Goal: Task Accomplishment & Management: Manage account settings

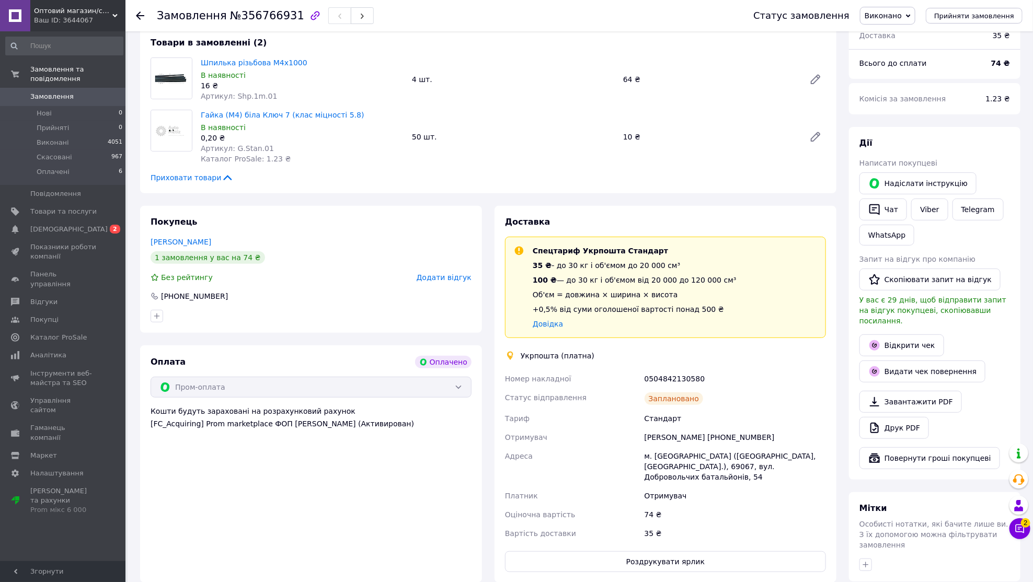
scroll to position [239, 0]
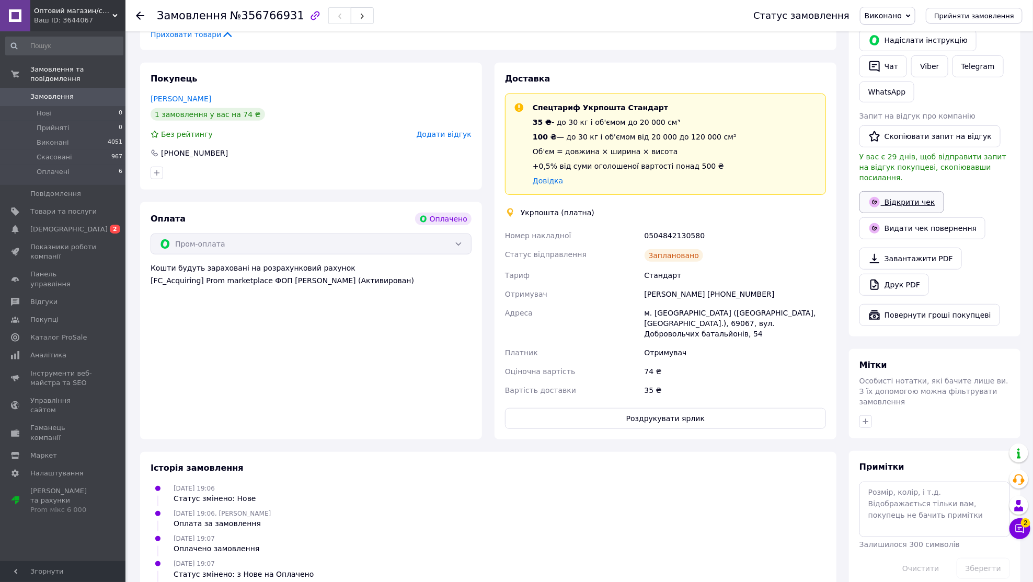
click at [924, 196] on link "Відкрити чек" at bounding box center [901, 202] width 85 height 22
click at [109, 97] on span "0" at bounding box center [111, 96] width 29 height 9
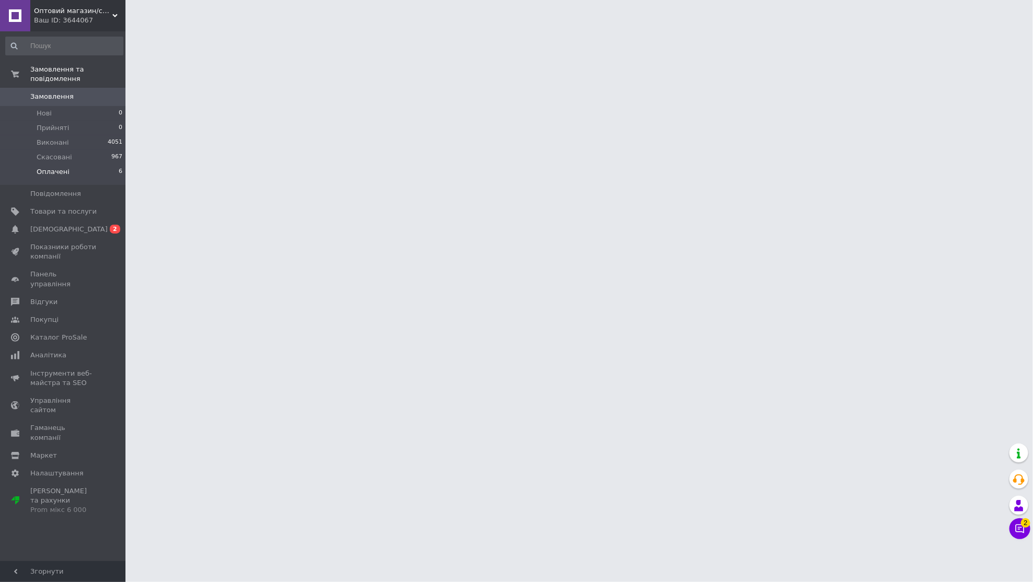
click at [99, 173] on li "Оплачені 6" at bounding box center [64, 175] width 129 height 20
click at [775, 3] on div at bounding box center [516, 13] width 1033 height 26
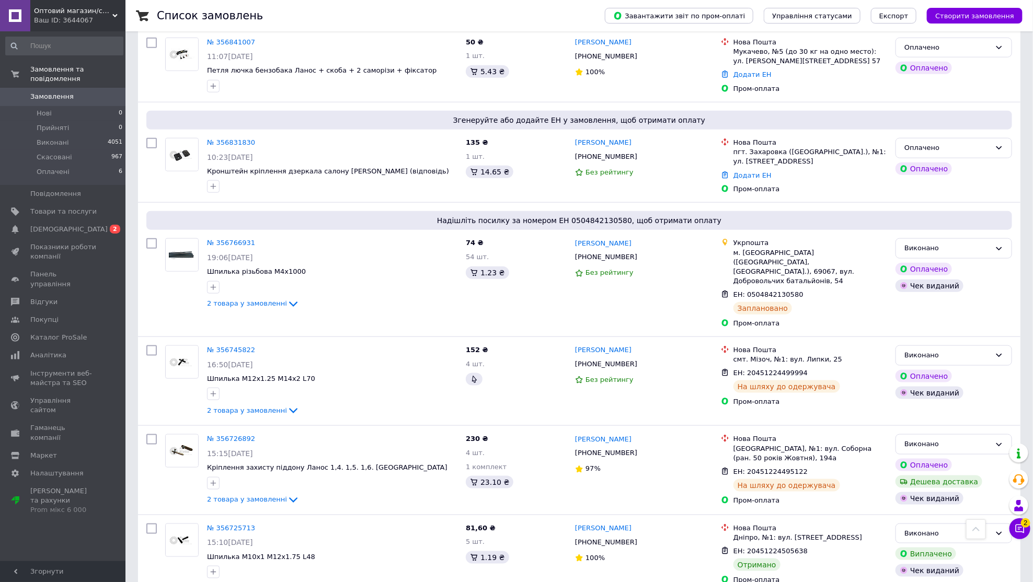
scroll to position [359, 0]
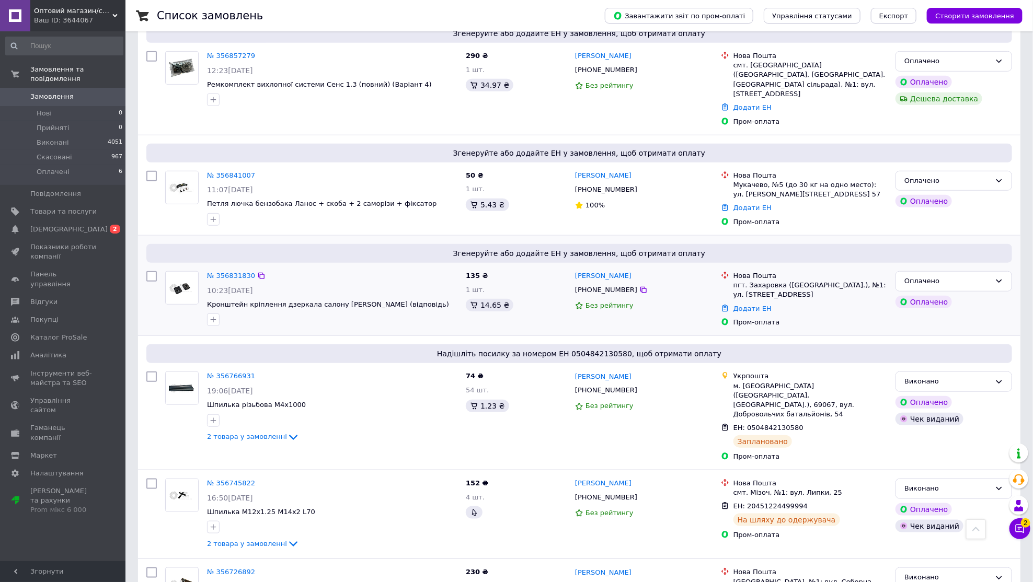
click at [235, 267] on div "№ 356831830 10:23, 12.08.2025 Кронштейн кріплення дзеркала салону Ланос (відпов…" at bounding box center [332, 298] width 259 height 63
click at [235, 272] on link "№ 356831830" at bounding box center [231, 276] width 48 height 8
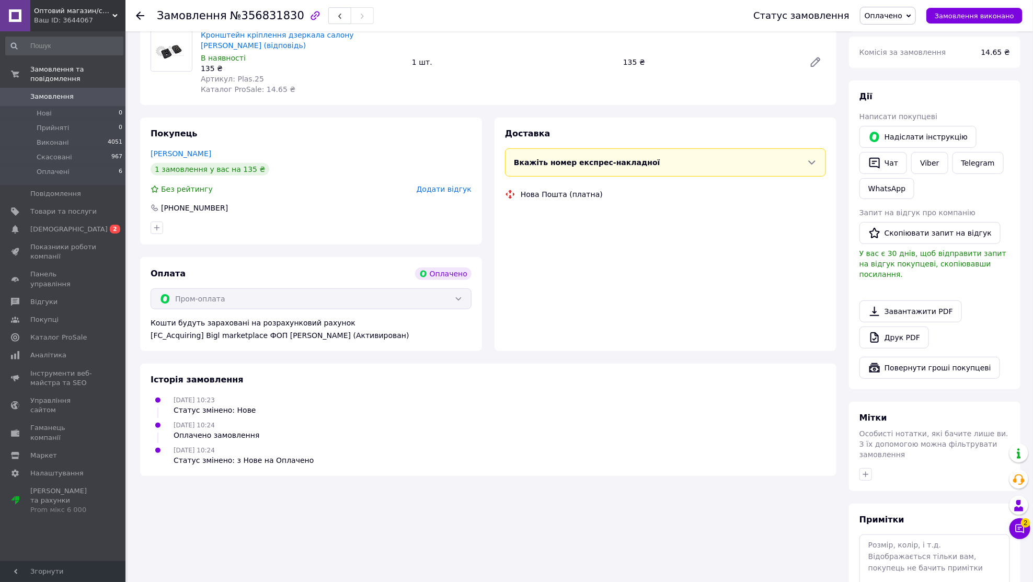
scroll to position [128, 0]
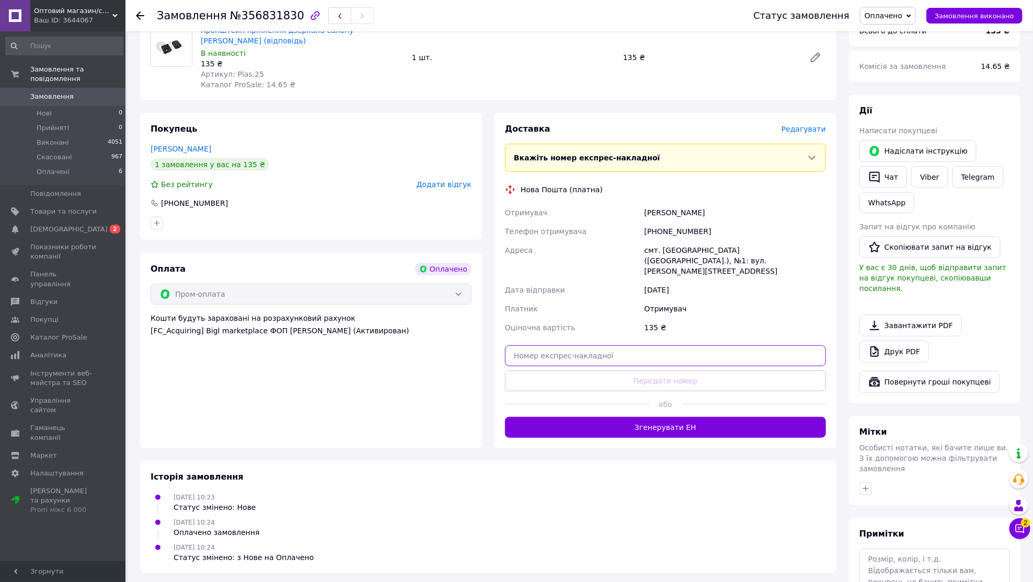
click at [684, 349] on input "text" at bounding box center [665, 356] width 321 height 21
paste input "20451225196494"
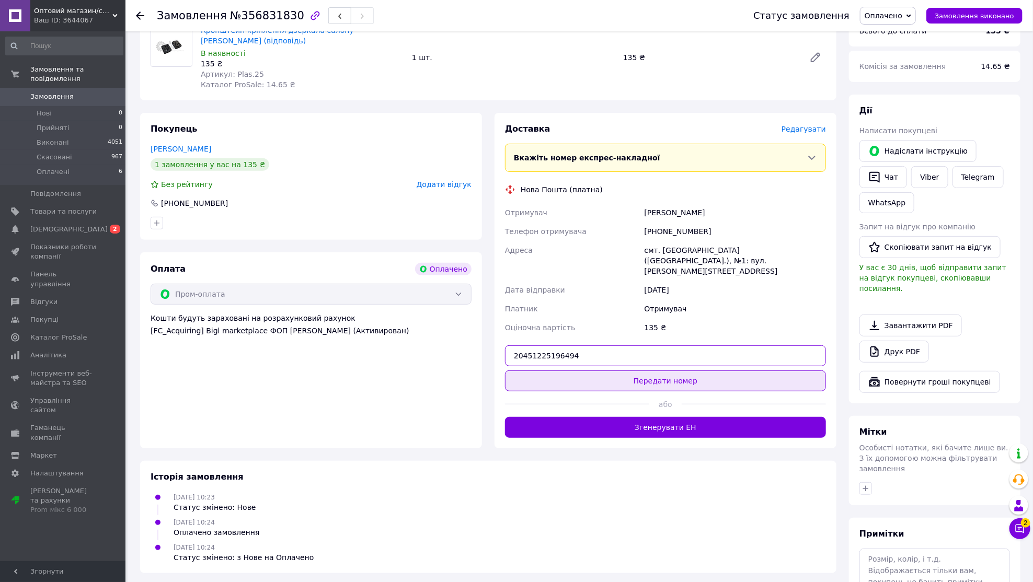
type input "20451225196494"
click at [685, 371] on button "Передати номер" at bounding box center [665, 381] width 321 height 21
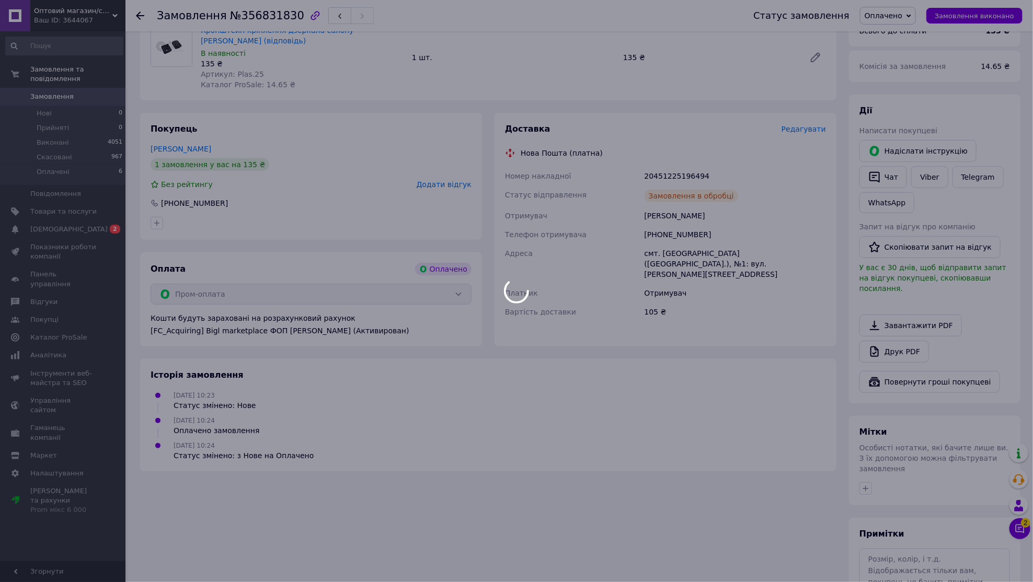
click at [963, 19] on div at bounding box center [516, 291] width 1033 height 582
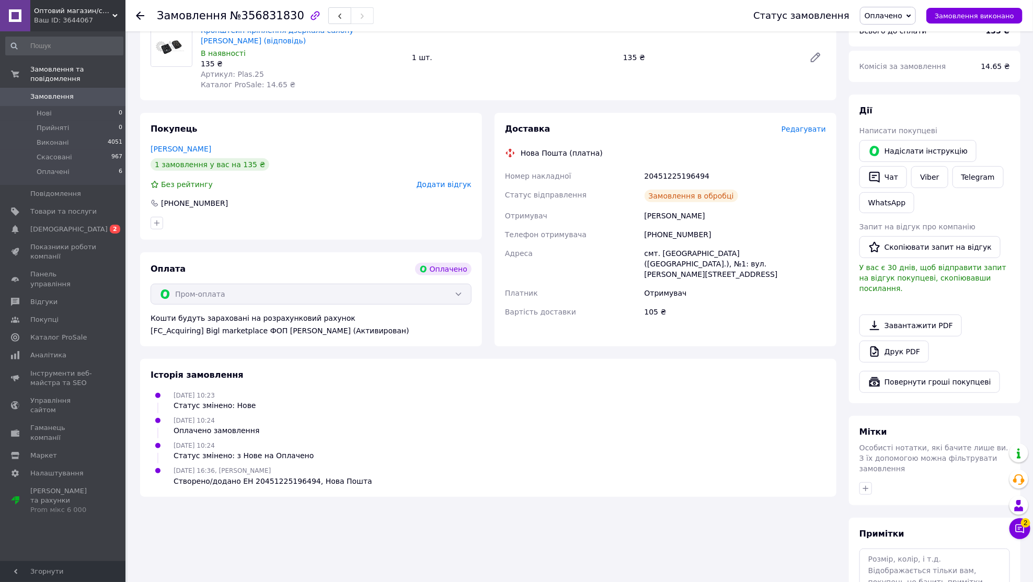
click at [963, 19] on button "Замовлення виконано" at bounding box center [974, 16] width 96 height 16
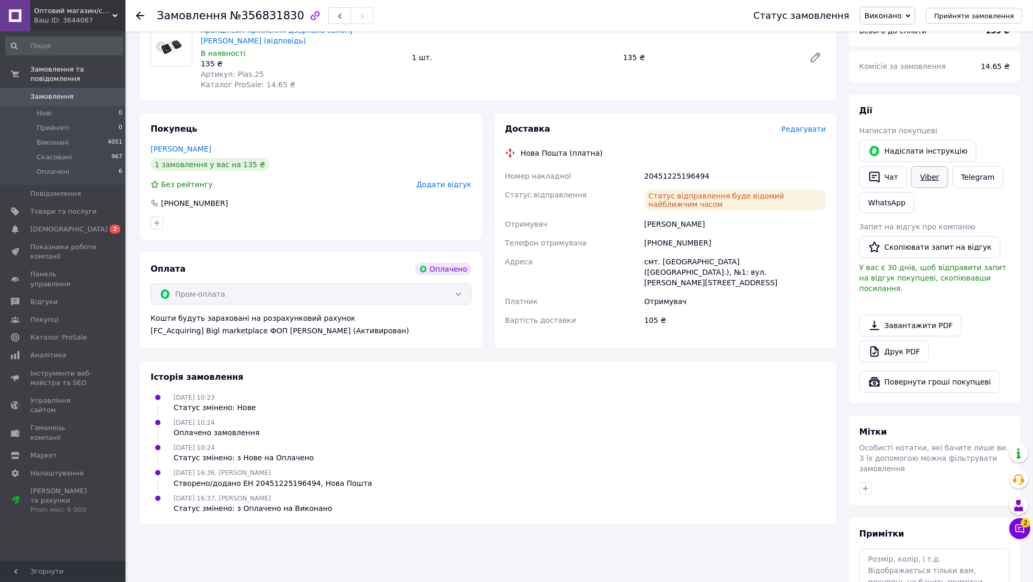
click at [933, 186] on link "Viber" at bounding box center [929, 177] width 37 height 22
click at [867, 177] on button "Чат" at bounding box center [883, 177] width 48 height 22
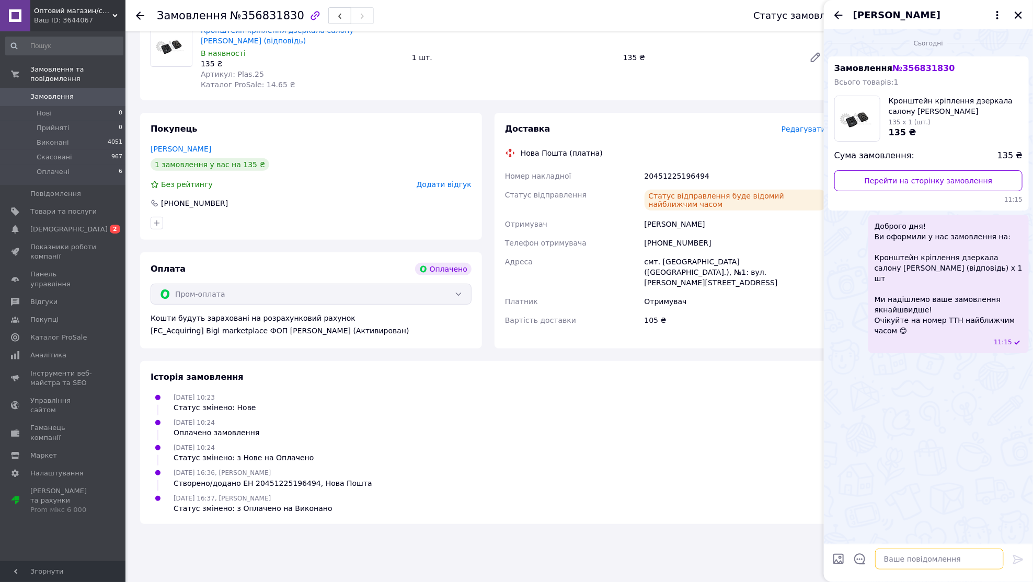
click at [907, 549] on textarea at bounding box center [939, 559] width 129 height 21
paste textarea ""Доброго вечора! Замовлення вже виїхало до вас! ТТН: 20451225196494 Зараз ми на…"
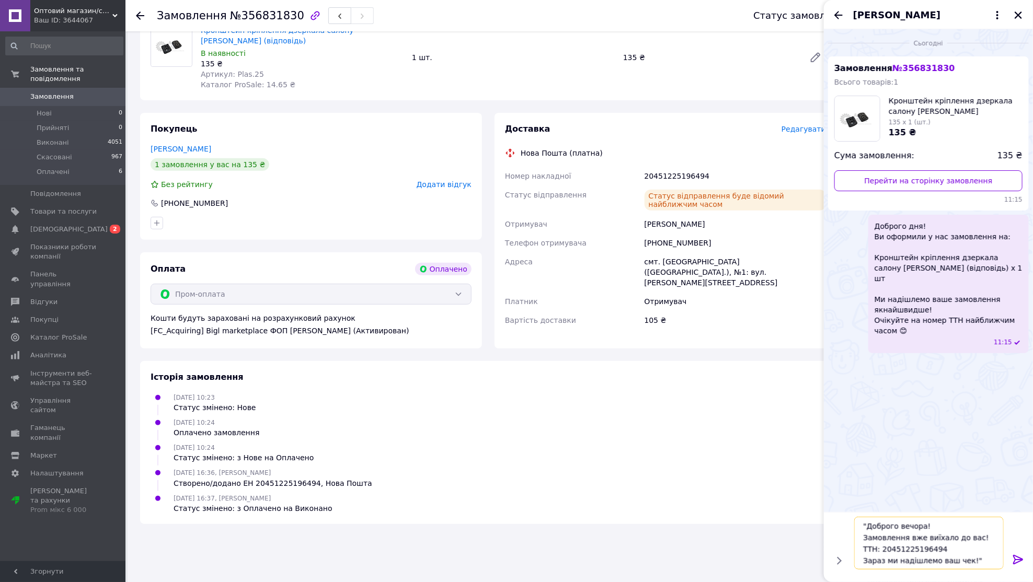
scroll to position [0, 0]
drag, startPoint x: 936, startPoint y: 524, endPoint x: 936, endPoint y: 507, distance: 16.7
click at [936, 507] on div "Сьогодні Замовлення № 356831830 Всього товарів: 1 Кронштейн кріплення дзеркала …" at bounding box center [928, 305] width 209 height 553
drag, startPoint x: 952, startPoint y: 551, endPoint x: 999, endPoint y: 581, distance: 55.5
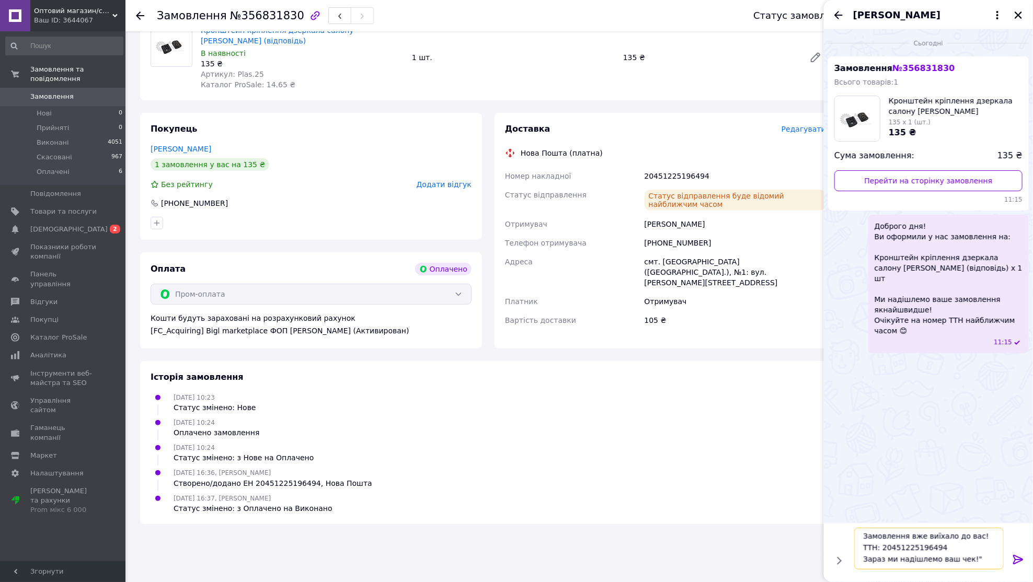
click at [999, 581] on div "Замовлення вже виїхало до вас! ТТН: 20451225196494 Зараз ми надішлемо ваш чек!"…" at bounding box center [928, 552] width 209 height 59
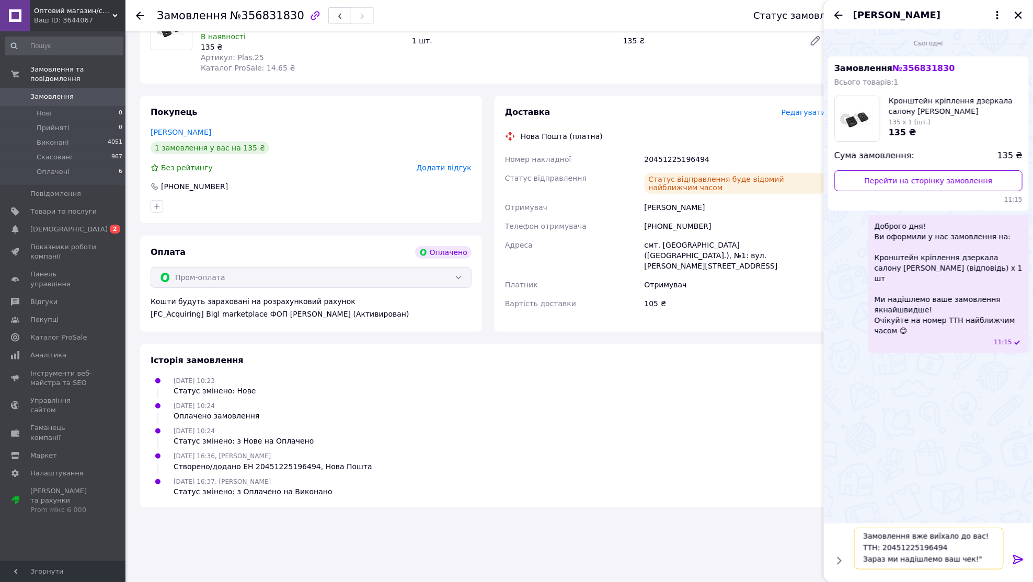
type textarea "Замовлення вже виїхало до вас! ТТН: 20451225196494"
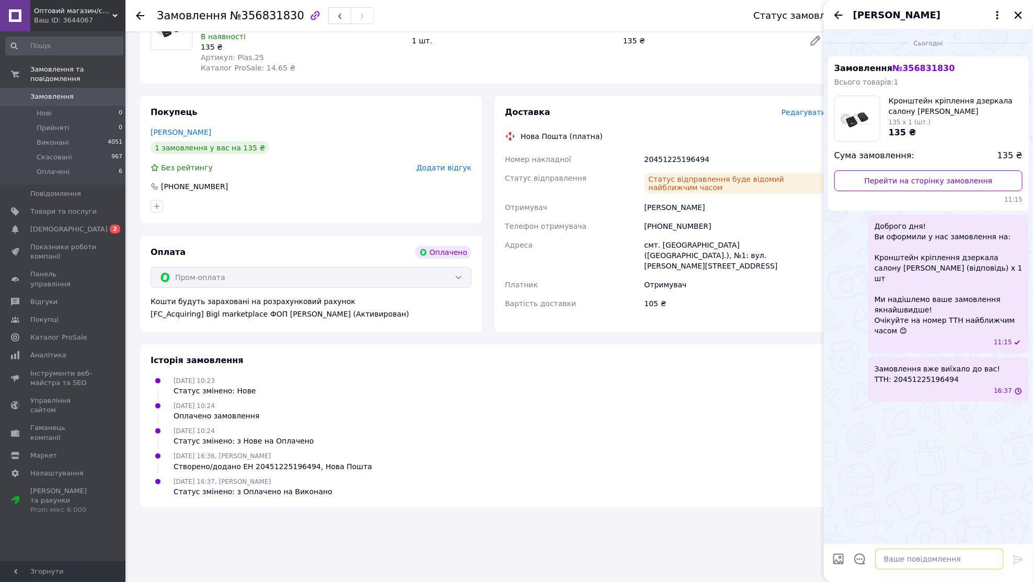
scroll to position [0, 0]
click at [1014, 15] on icon "Закрити" at bounding box center [1018, 14] width 9 height 9
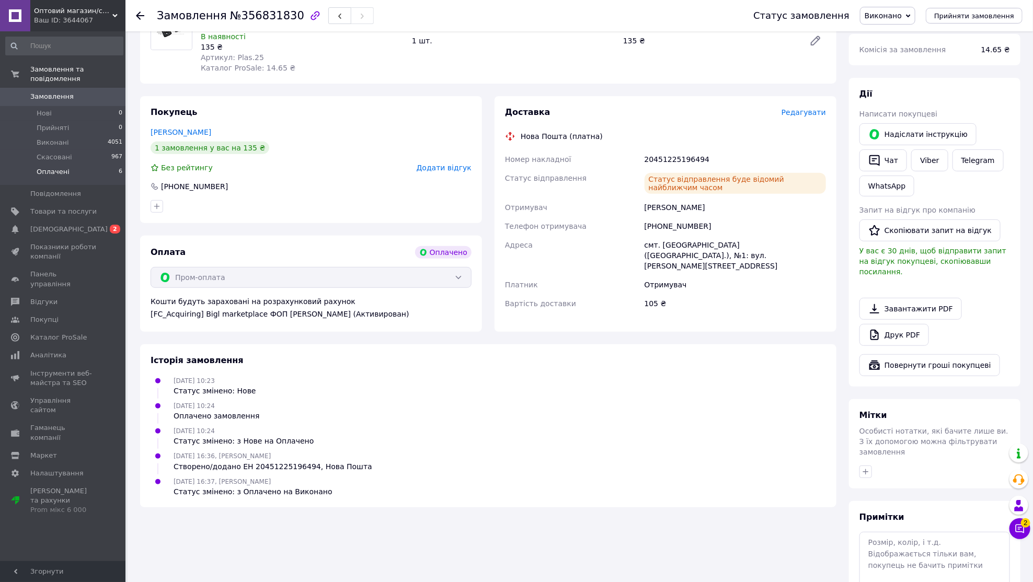
click at [91, 165] on li "Оплачені 6" at bounding box center [64, 175] width 129 height 20
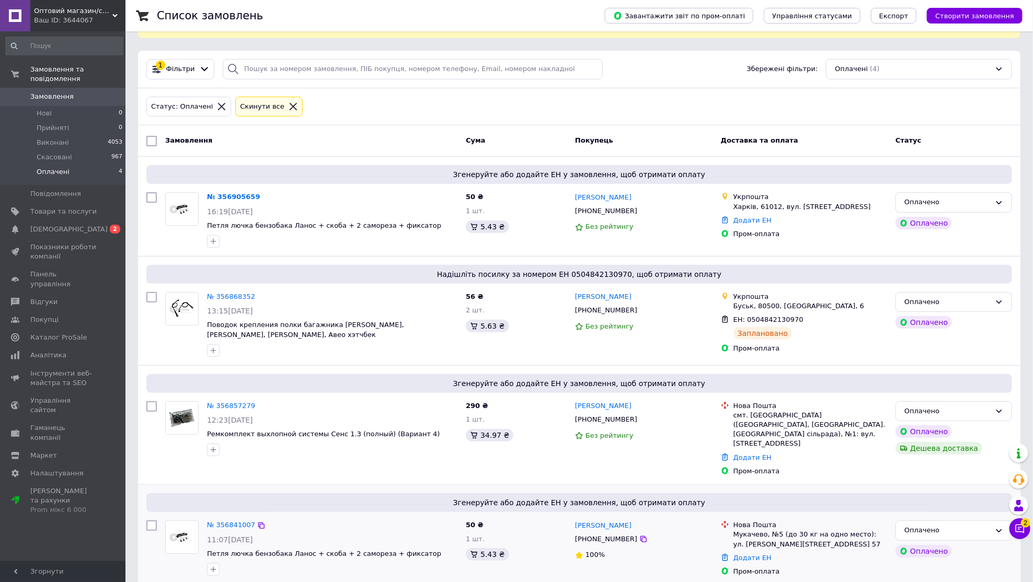
scroll to position [46, 0]
click at [226, 522] on link "№ 356841007" at bounding box center [231, 526] width 48 height 8
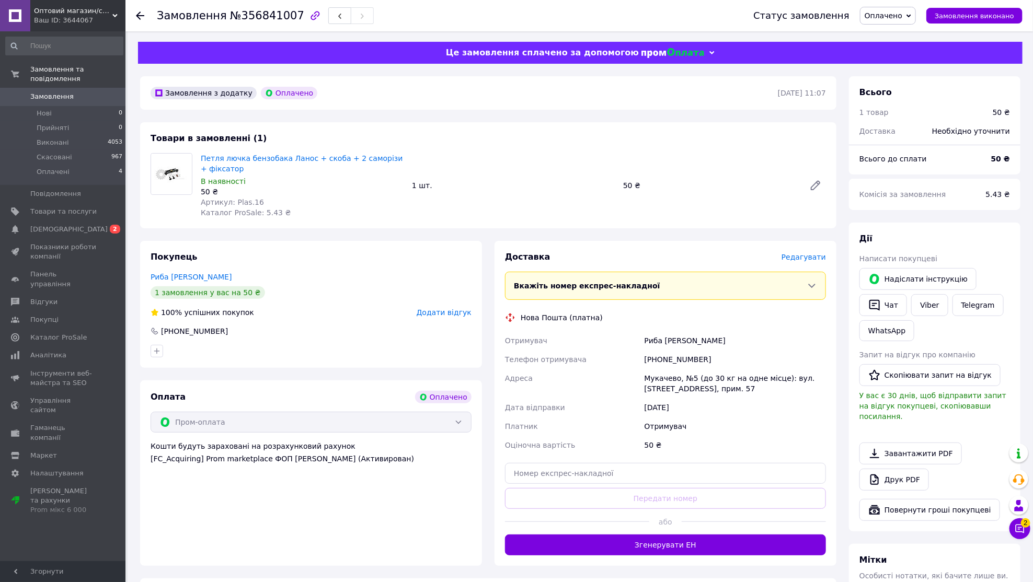
scroll to position [107, 0]
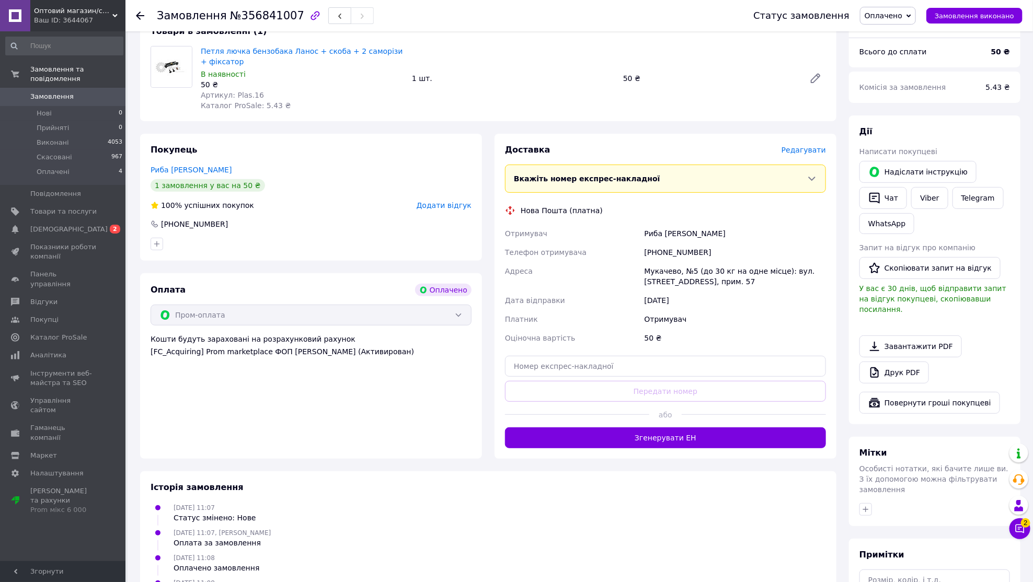
click at [719, 381] on div "Доставка Редагувати Вкажіть номер експрес-накладної Обов'язково введіть номер е…" at bounding box center [665, 296] width 321 height 304
click at [719, 373] on input "text" at bounding box center [665, 366] width 321 height 21
paste input "20451225200856"
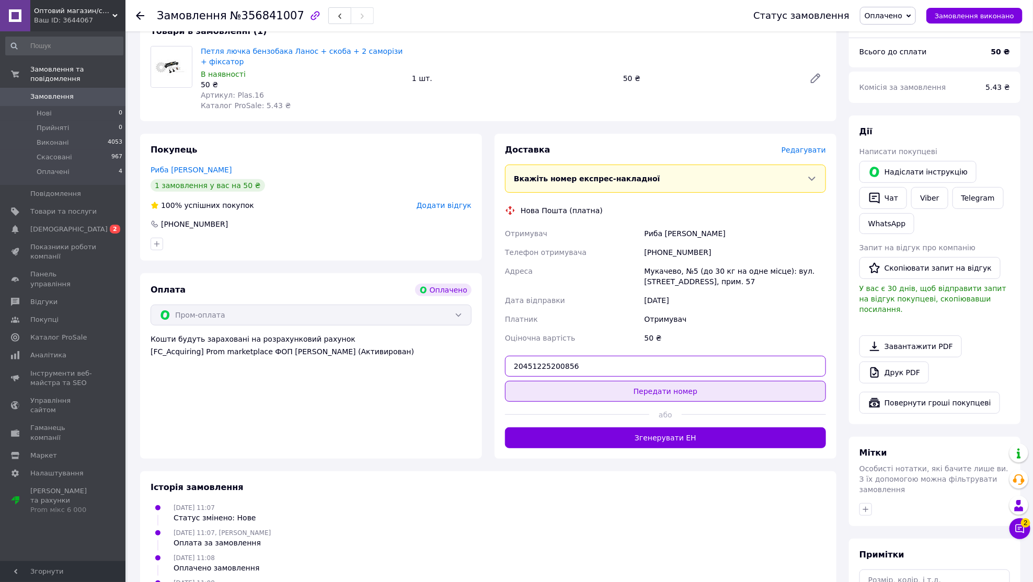
type input "20451225200856"
click at [720, 392] on button "Передати номер" at bounding box center [665, 391] width 321 height 21
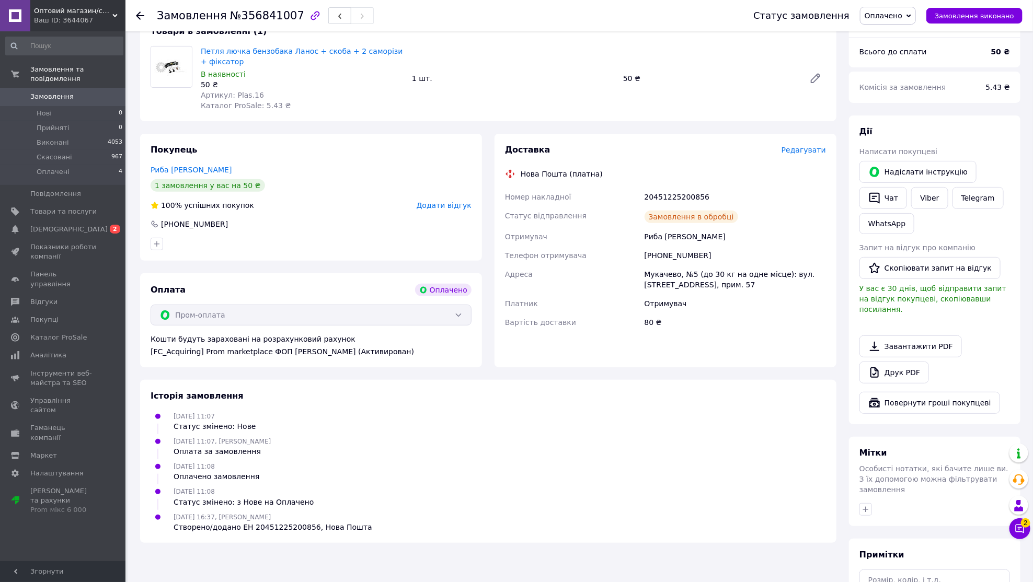
click at [967, 21] on button "Замовлення виконано" at bounding box center [974, 16] width 96 height 16
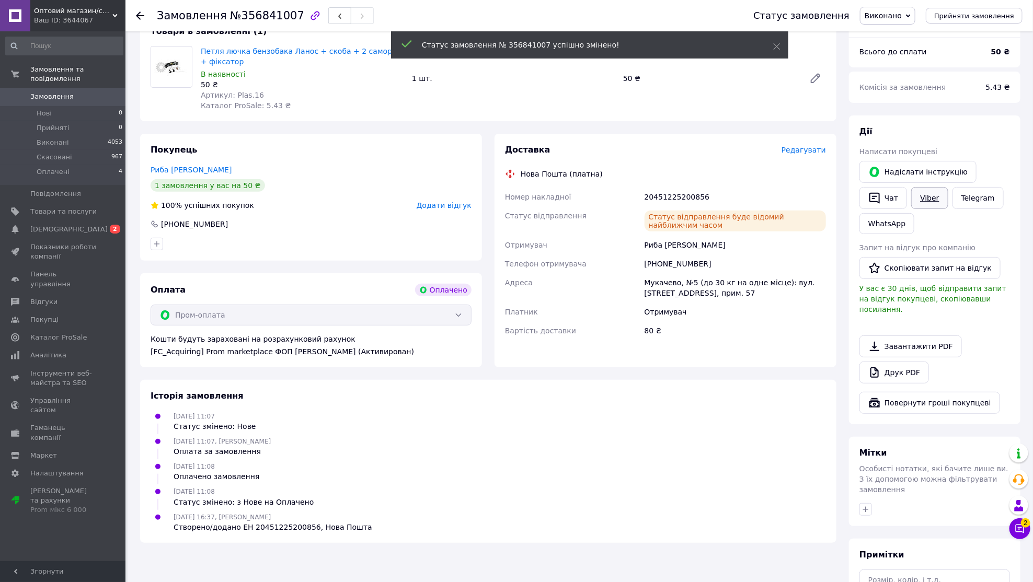
click at [922, 196] on link "Viber" at bounding box center [929, 198] width 37 height 22
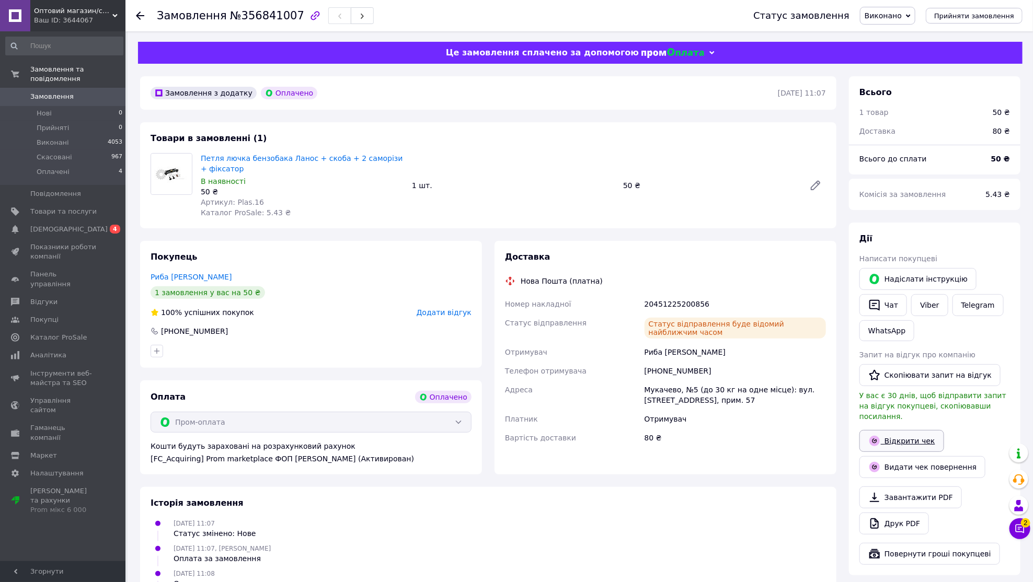
click at [887, 444] on link "Відкрити чек" at bounding box center [901, 441] width 85 height 22
click at [105, 176] on li "Оплачені 4" at bounding box center [64, 175] width 129 height 20
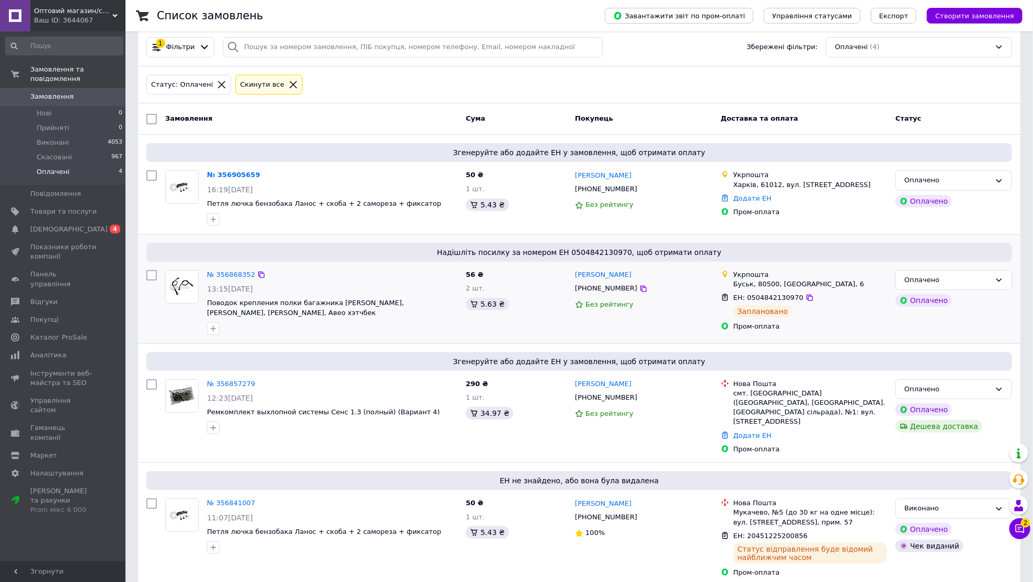
scroll to position [68, 0]
click at [237, 379] on div "№ 356857279" at bounding box center [231, 385] width 50 height 12
click at [238, 381] on link "№ 356857279" at bounding box center [231, 385] width 48 height 8
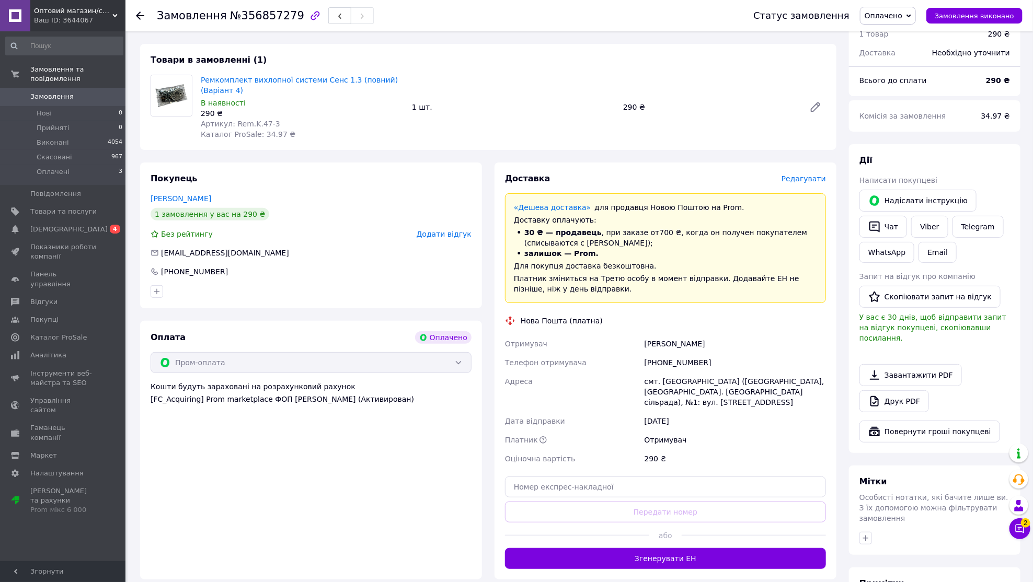
scroll to position [215, 0]
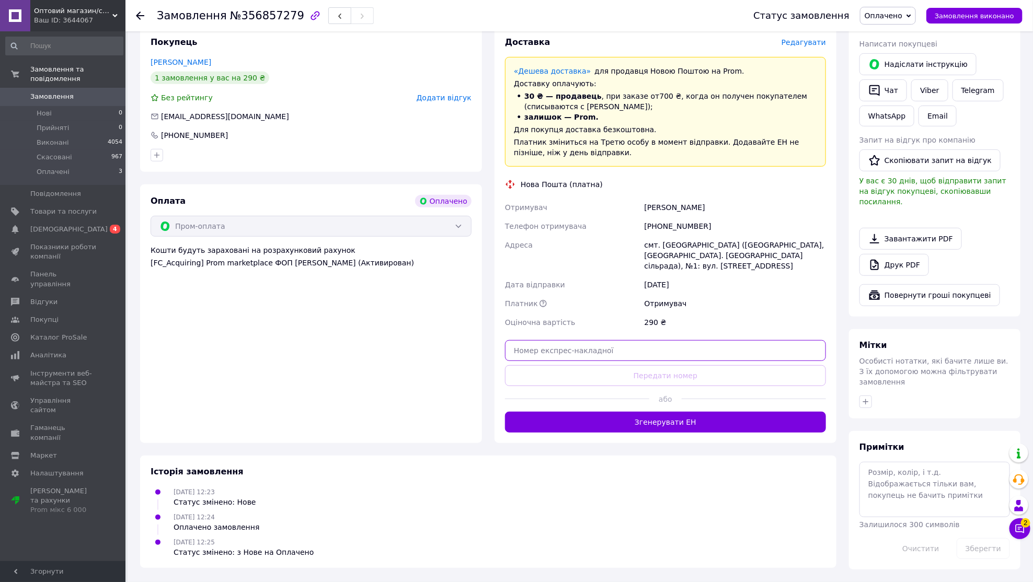
click at [601, 345] on input "text" at bounding box center [665, 350] width 321 height 21
paste input "20451225209237"
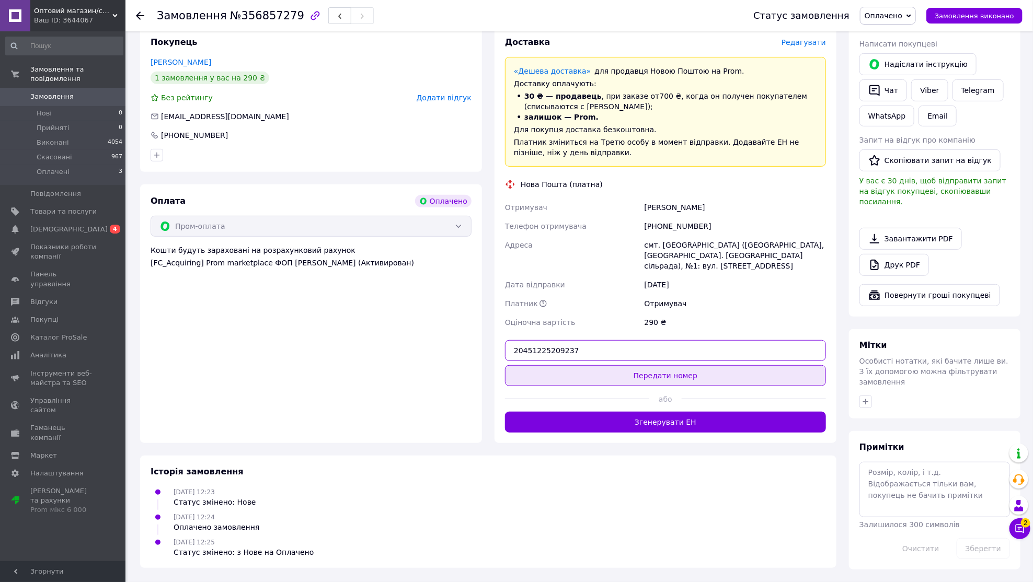
type input "20451225209237"
click at [609, 374] on button "Передати номер" at bounding box center [665, 375] width 321 height 21
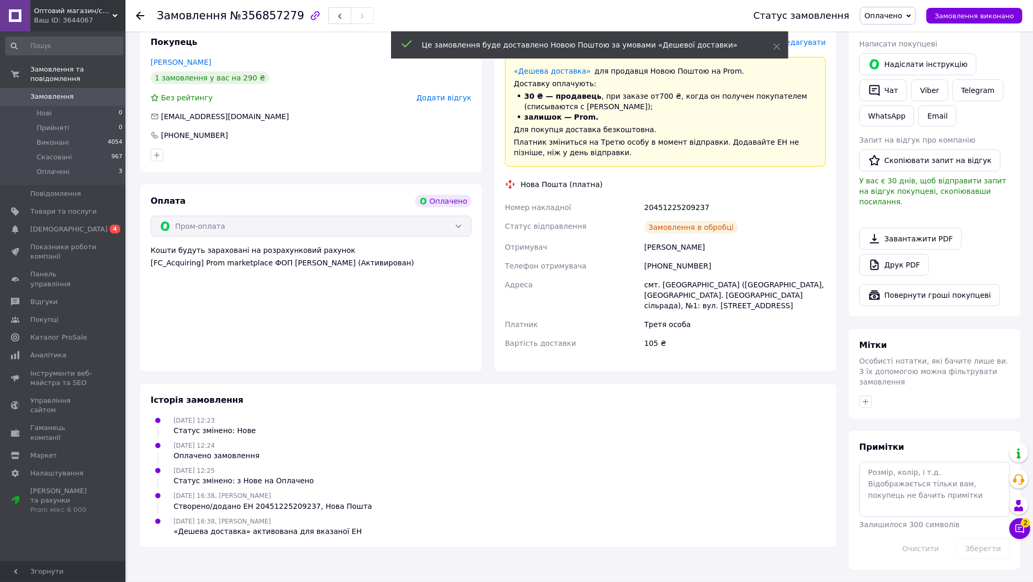
click at [959, 20] on button "Замовлення виконано" at bounding box center [974, 16] width 96 height 16
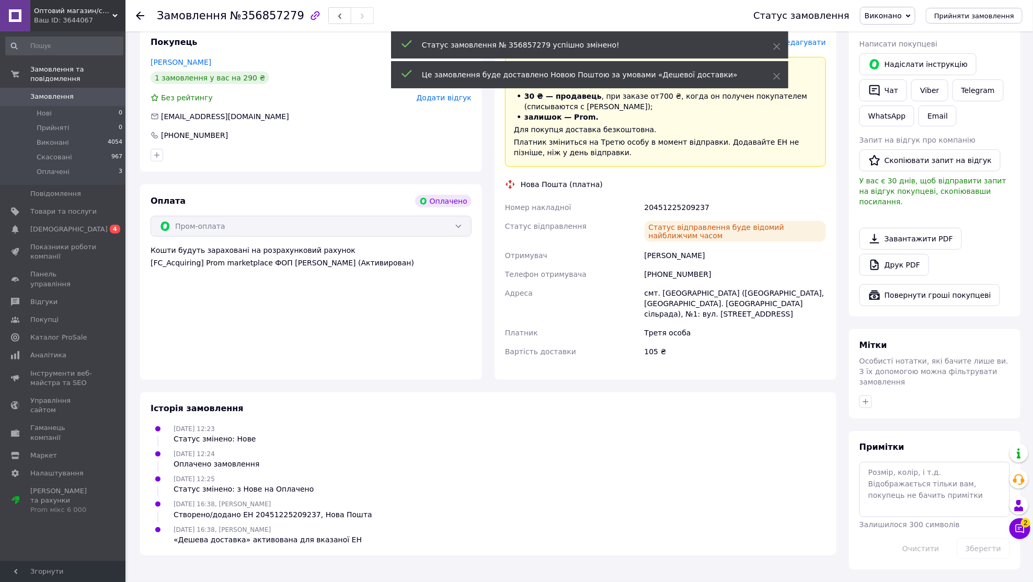
click at [927, 104] on div "Email" at bounding box center [937, 116] width 42 height 25
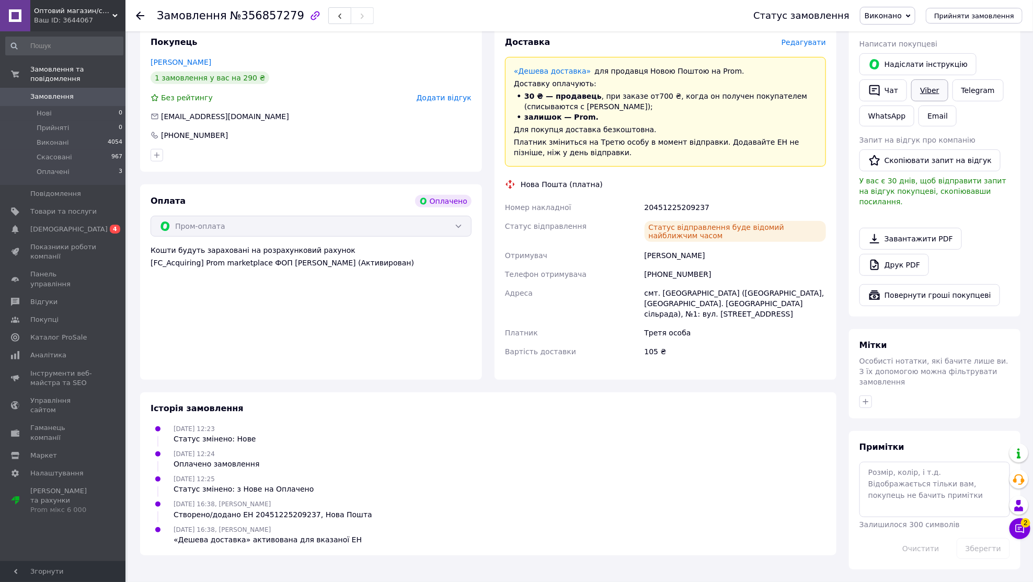
click at [927, 93] on link "Viber" at bounding box center [929, 90] width 37 height 22
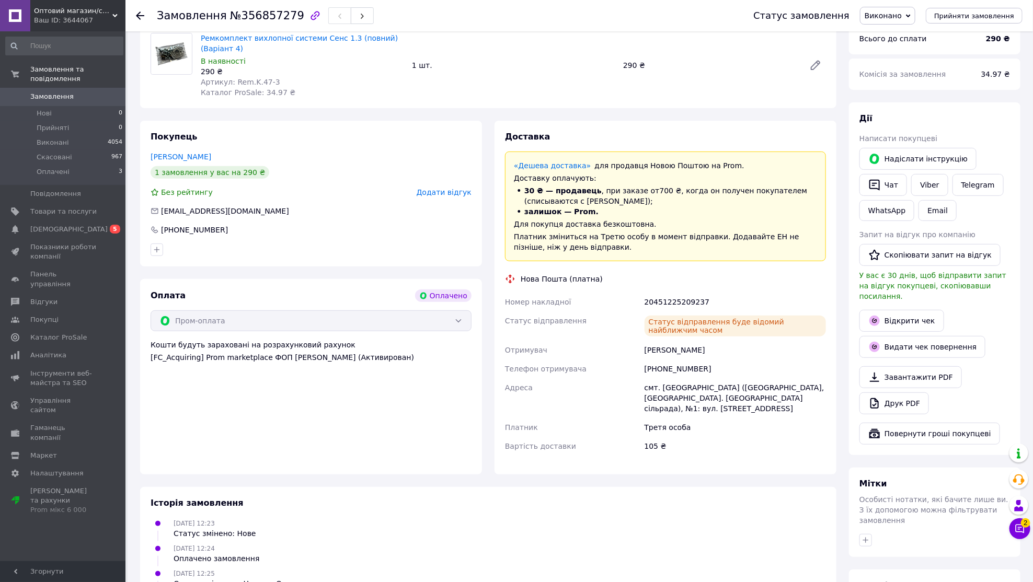
scroll to position [121, 0]
click at [903, 315] on link "Відкрити чек" at bounding box center [901, 320] width 85 height 22
click at [106, 162] on li "Скасовані 967" at bounding box center [64, 157] width 129 height 15
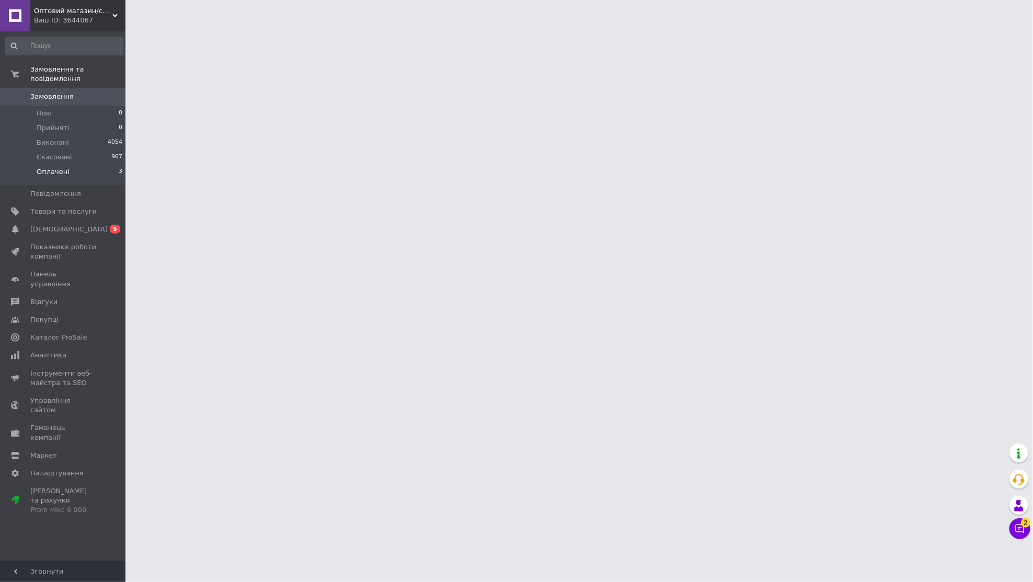
click at [106, 165] on li "Оплачені 3" at bounding box center [64, 175] width 129 height 20
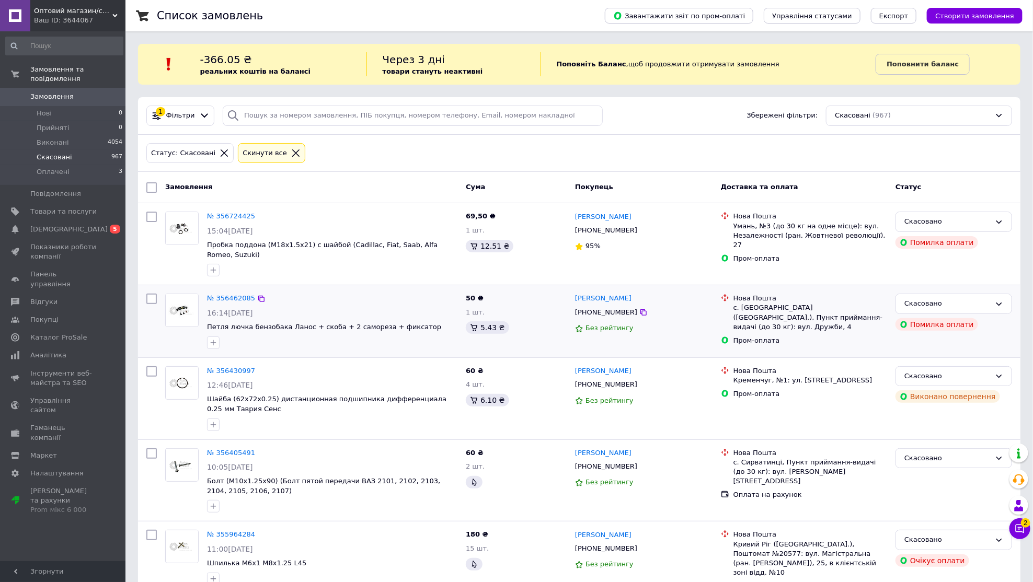
click at [238, 336] on div at bounding box center [332, 343] width 255 height 17
click at [108, 167] on li "Оплачені 3" at bounding box center [64, 175] width 129 height 20
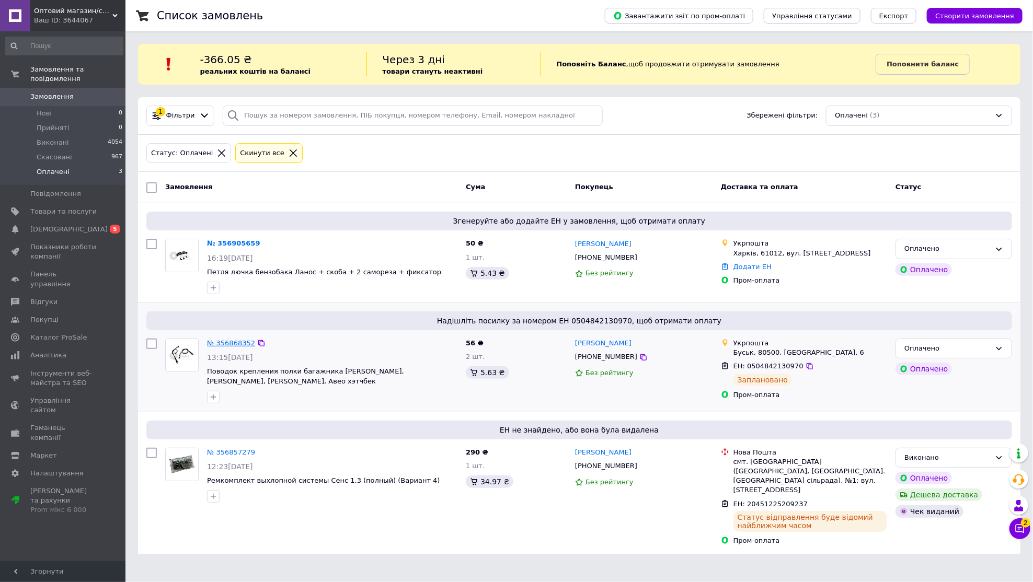
click at [235, 345] on link "№ 356868352" at bounding box center [231, 343] width 48 height 8
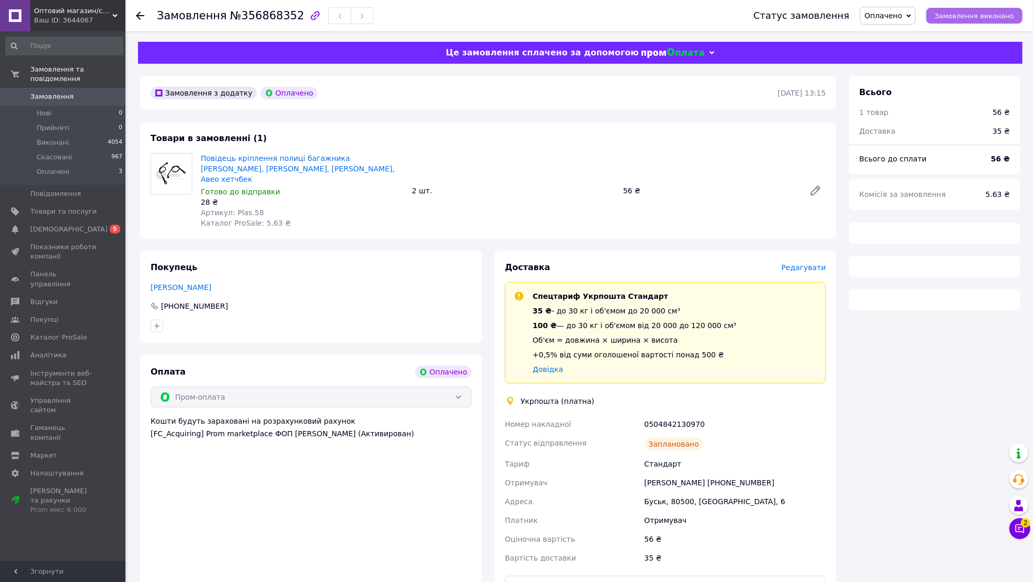
click at [959, 18] on span "Замовлення виконано" at bounding box center [974, 16] width 79 height 8
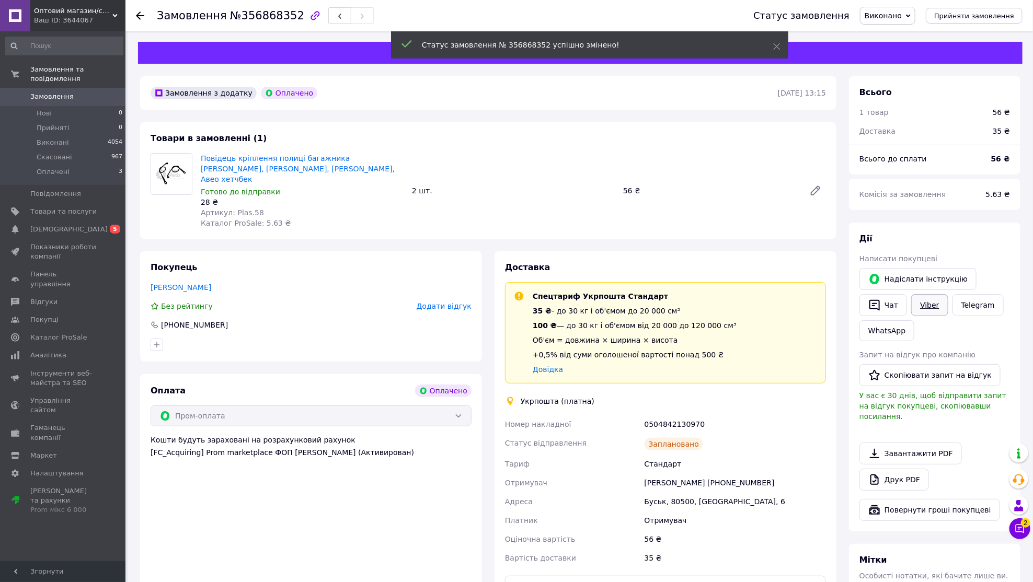
click at [929, 300] on link "Viber" at bounding box center [929, 305] width 37 height 22
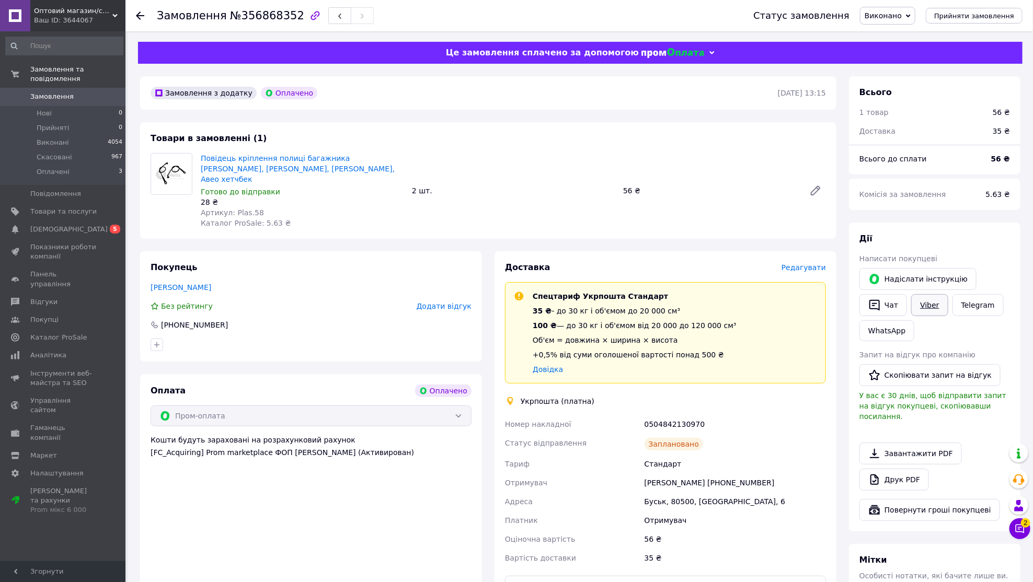
click at [665, 262] on div "Доставка" at bounding box center [643, 268] width 277 height 12
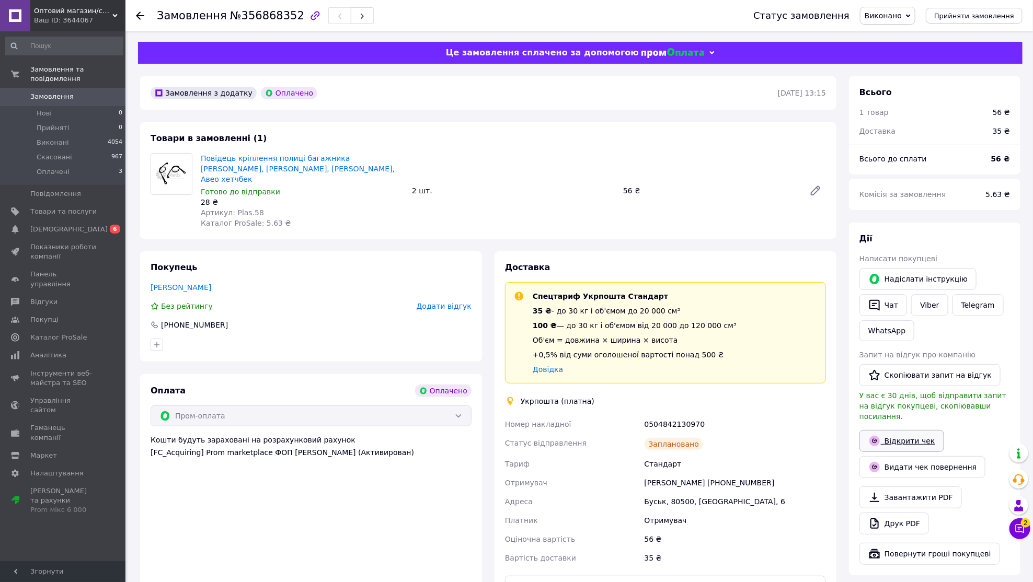
click at [907, 445] on link "Відкрити чек" at bounding box center [901, 441] width 85 height 22
click at [622, 167] on div "Повідець кріплення полиці багажника Таврія Люкс, Славута, Ланос хетчбек, Авео х…" at bounding box center [514, 190] width 634 height 79
click at [102, 165] on li "Оплачені 3" at bounding box center [64, 175] width 129 height 20
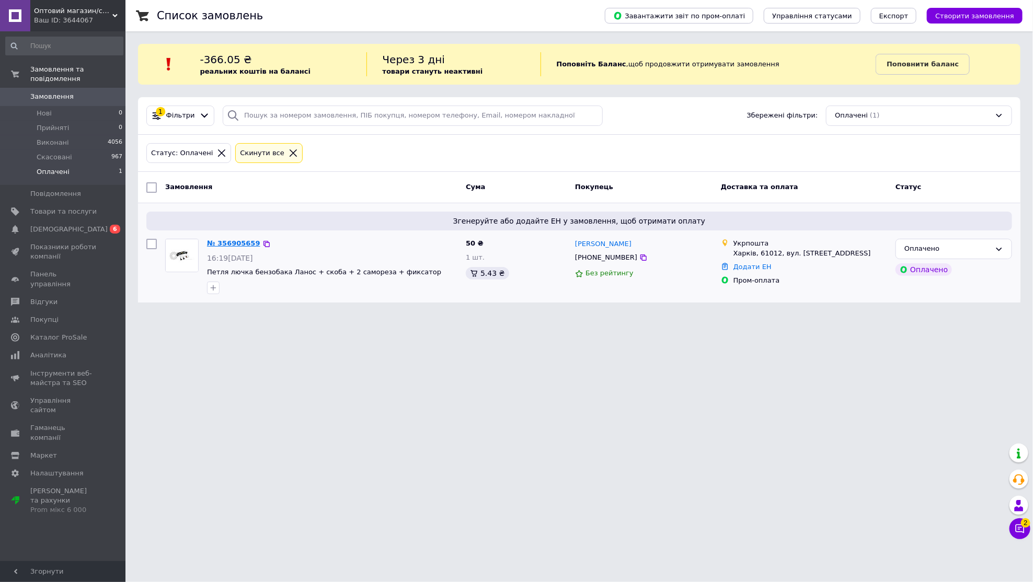
click at [234, 241] on link "№ 356905659" at bounding box center [233, 243] width 53 height 8
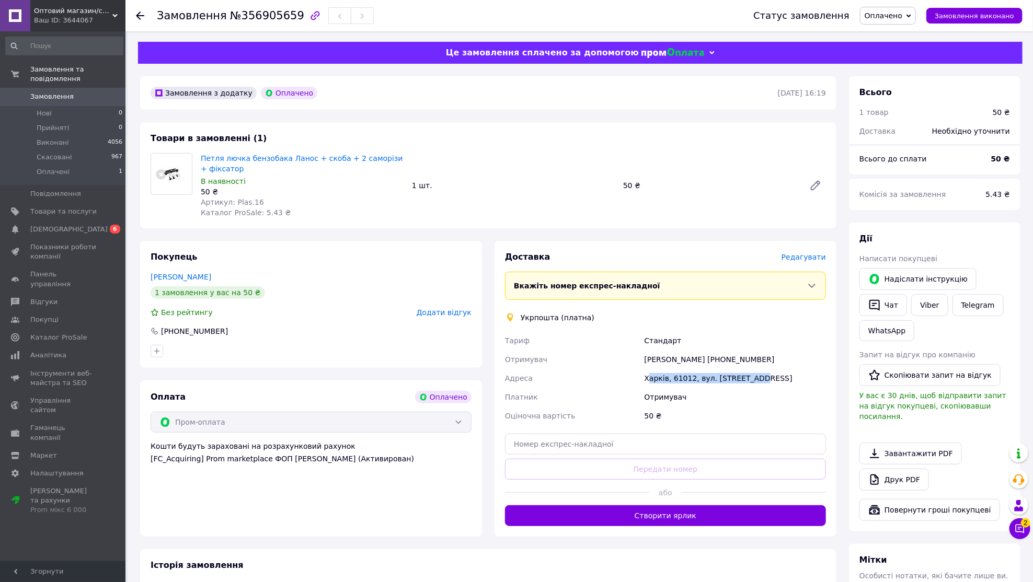
drag, startPoint x: 647, startPoint y: 378, endPoint x: 764, endPoint y: 377, distance: 117.1
click at [764, 377] on div "Харків, 61012, вул. [STREET_ADDRESS]" at bounding box center [736, 378] width 186 height 19
drag, startPoint x: 793, startPoint y: 376, endPoint x: 645, endPoint y: 377, distance: 148.0
click at [645, 377] on div "Харків, 61012, вул. [STREET_ADDRESS]" at bounding box center [736, 378] width 186 height 19
copy div "Харків, 61012, вул. [STREET_ADDRESS]"
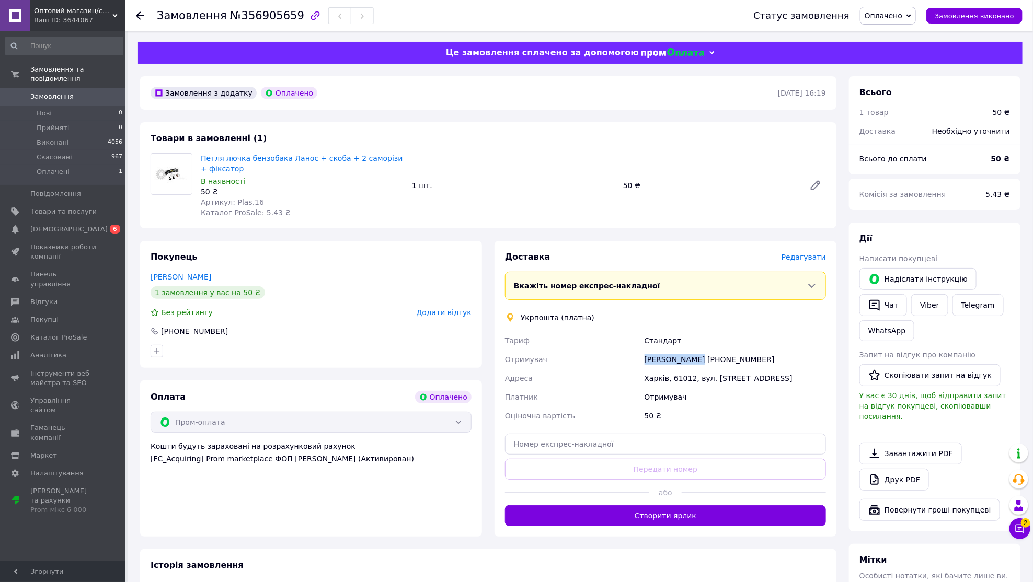
drag, startPoint x: 647, startPoint y: 358, endPoint x: 696, endPoint y: 359, distance: 49.7
click at [696, 359] on div "Сергей Безрук +380508190047" at bounding box center [736, 359] width 186 height 19
copy div "[PERSON_NAME]"
drag, startPoint x: 714, startPoint y: 360, endPoint x: 759, endPoint y: 358, distance: 45.0
click at [759, 358] on div "Сергей Безрук +380508190047" at bounding box center [736, 359] width 186 height 19
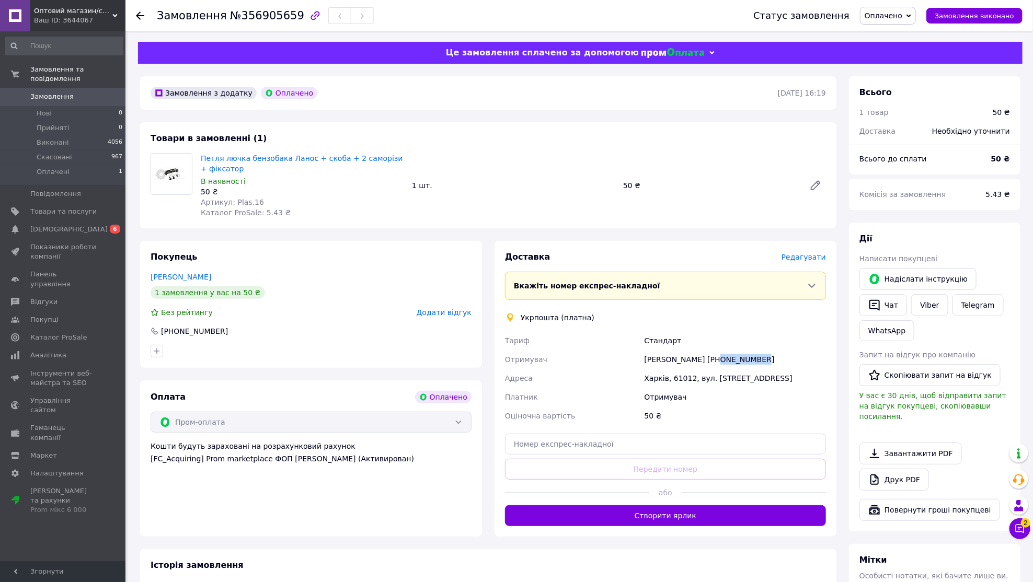
copy div "0508190047"
click at [268, 10] on span "№356905659" at bounding box center [267, 15] width 74 height 13
copy span "356905659"
click at [927, 293] on div "Viber" at bounding box center [929, 305] width 41 height 26
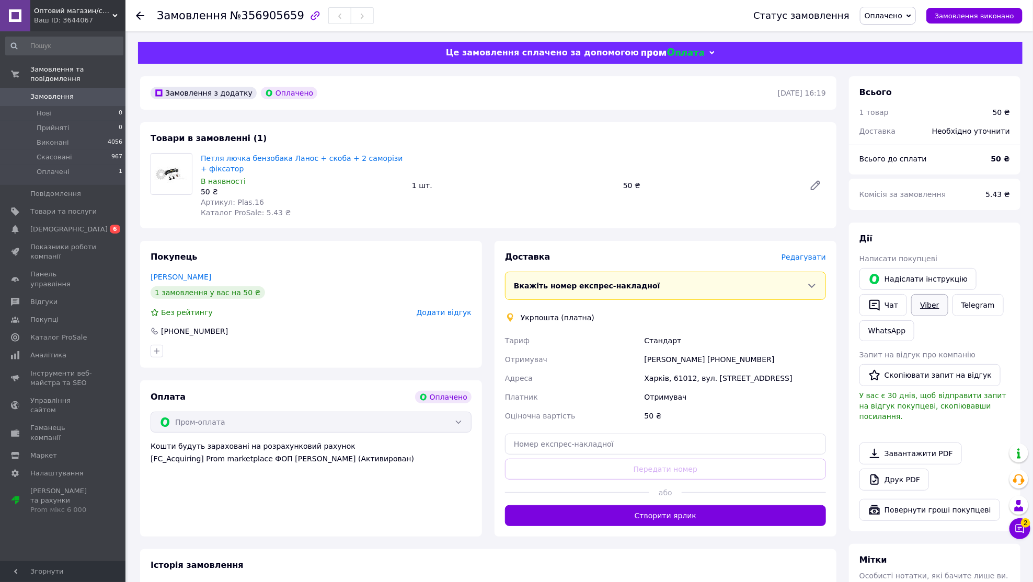
click at [927, 302] on link "Viber" at bounding box center [929, 305] width 37 height 22
drag, startPoint x: 198, startPoint y: 158, endPoint x: 250, endPoint y: 167, distance: 52.5
click at [250, 167] on div "Петля лючка бензобака Ланос + скоба + 2 саморізи + фіксатор В наявності 50 ₴ Ар…" at bounding box center [302, 185] width 211 height 69
copy link "Петля лючка бензобака Ланос + скоба + 2 саморізи + фіксатор"
click at [451, 152] on div "Петля лючка бензобака Ланос + скоба + 2 саморізи + фіксатор В наявності 50 ₴ Ар…" at bounding box center [514, 185] width 634 height 69
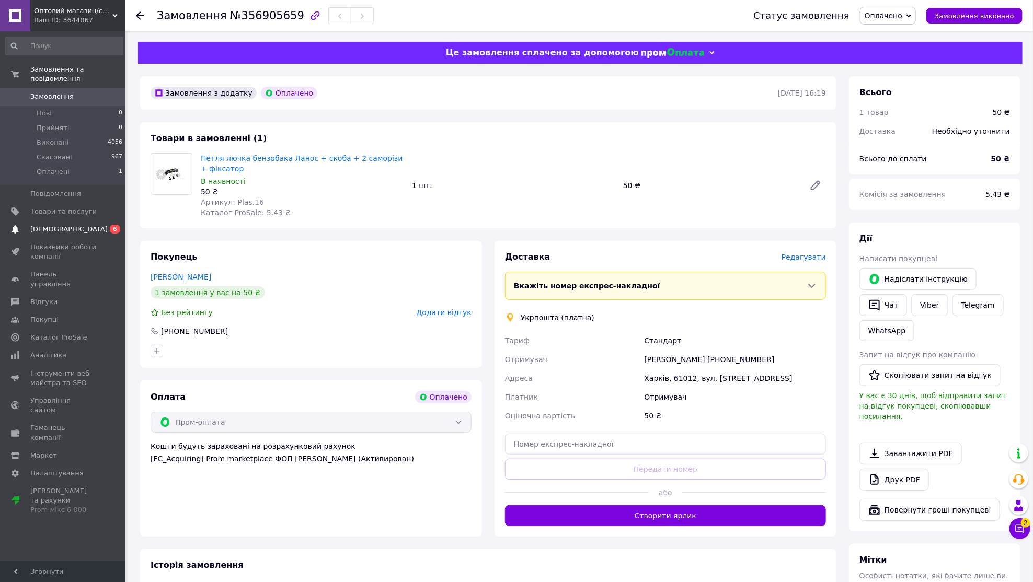
click at [112, 225] on span "6" at bounding box center [115, 229] width 10 height 9
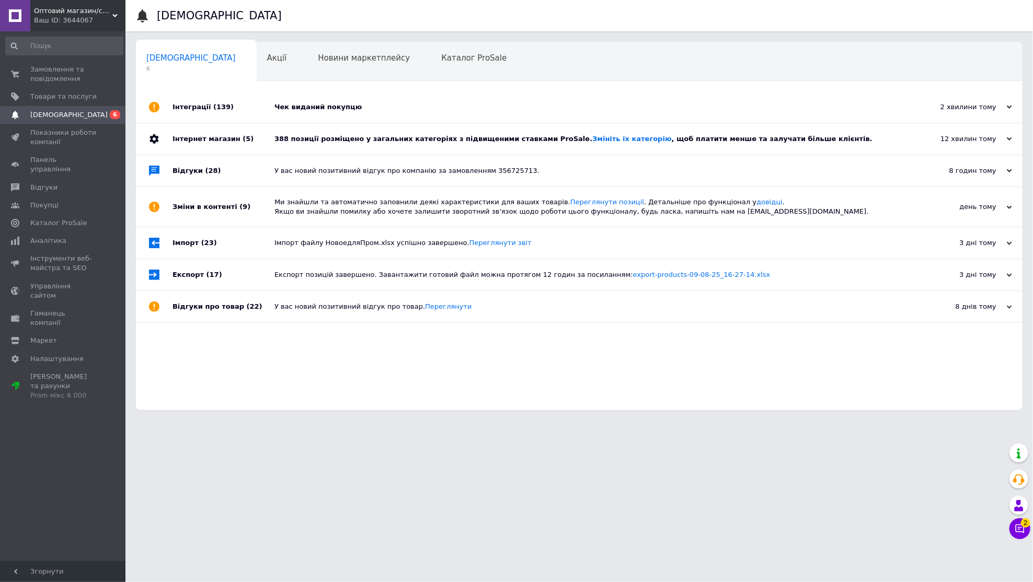
click at [423, 144] on div "388 позиції розміщено у загальних категоріях з підвищеними ставками ProSale. Зм…" at bounding box center [590, 138] width 633 height 9
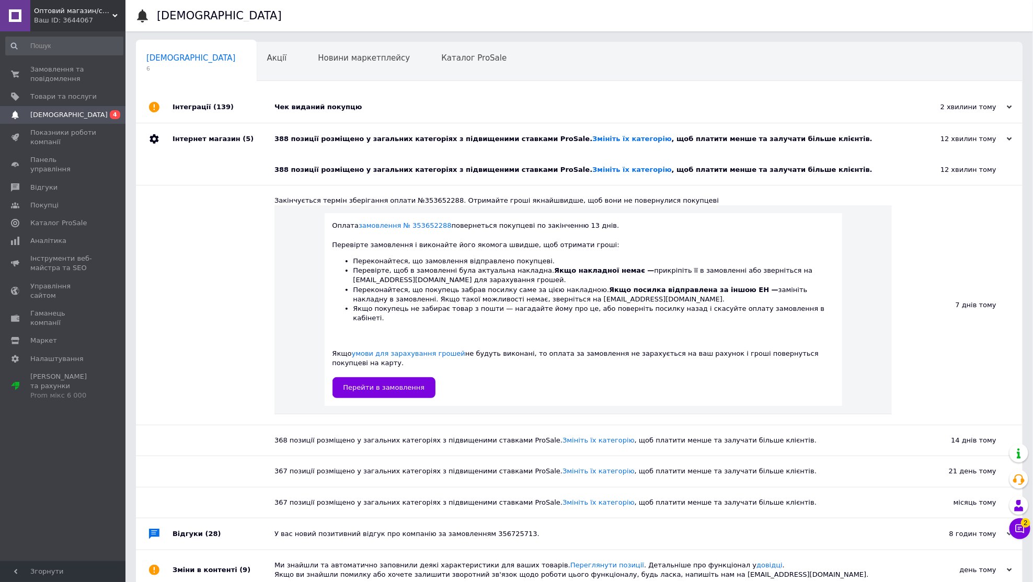
click at [423, 144] on div "388 позиції розміщено у загальних категоріях з підвищеними ставками ProSale. Зм…" at bounding box center [590, 138] width 633 height 9
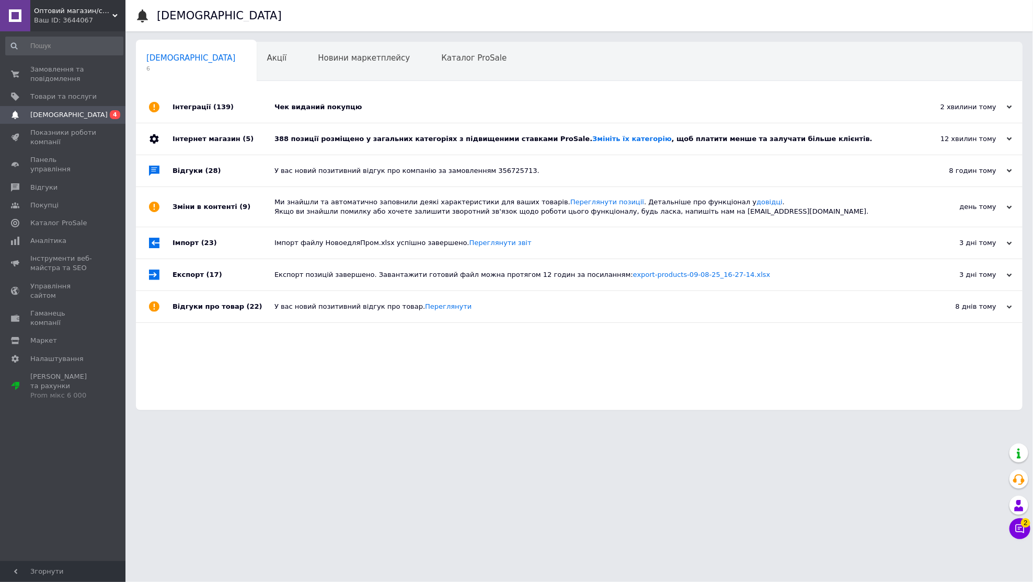
click at [416, 102] on div "Чек виданий покупцю" at bounding box center [590, 106] width 633 height 9
